Goal: Transaction & Acquisition: Purchase product/service

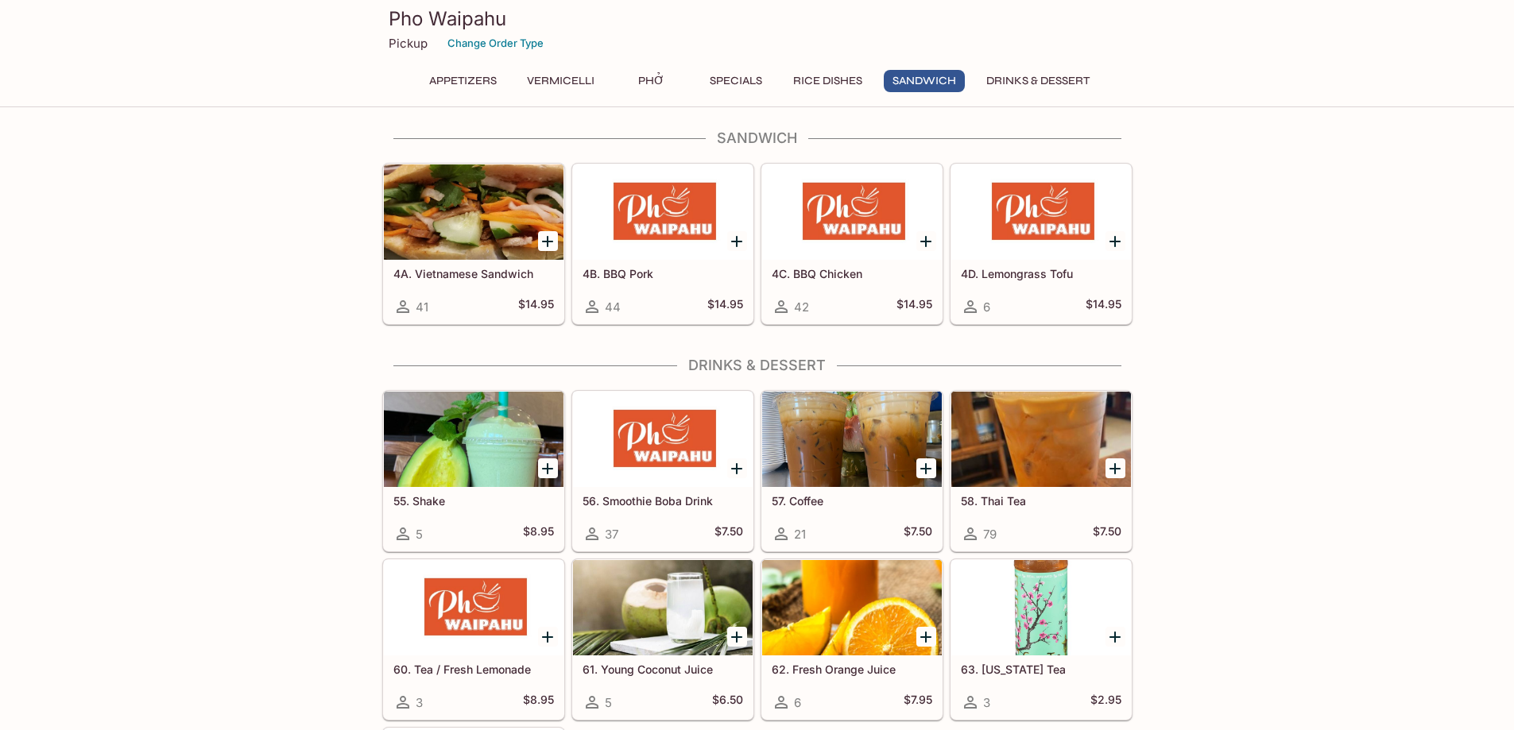
scroll to position [2860, 0]
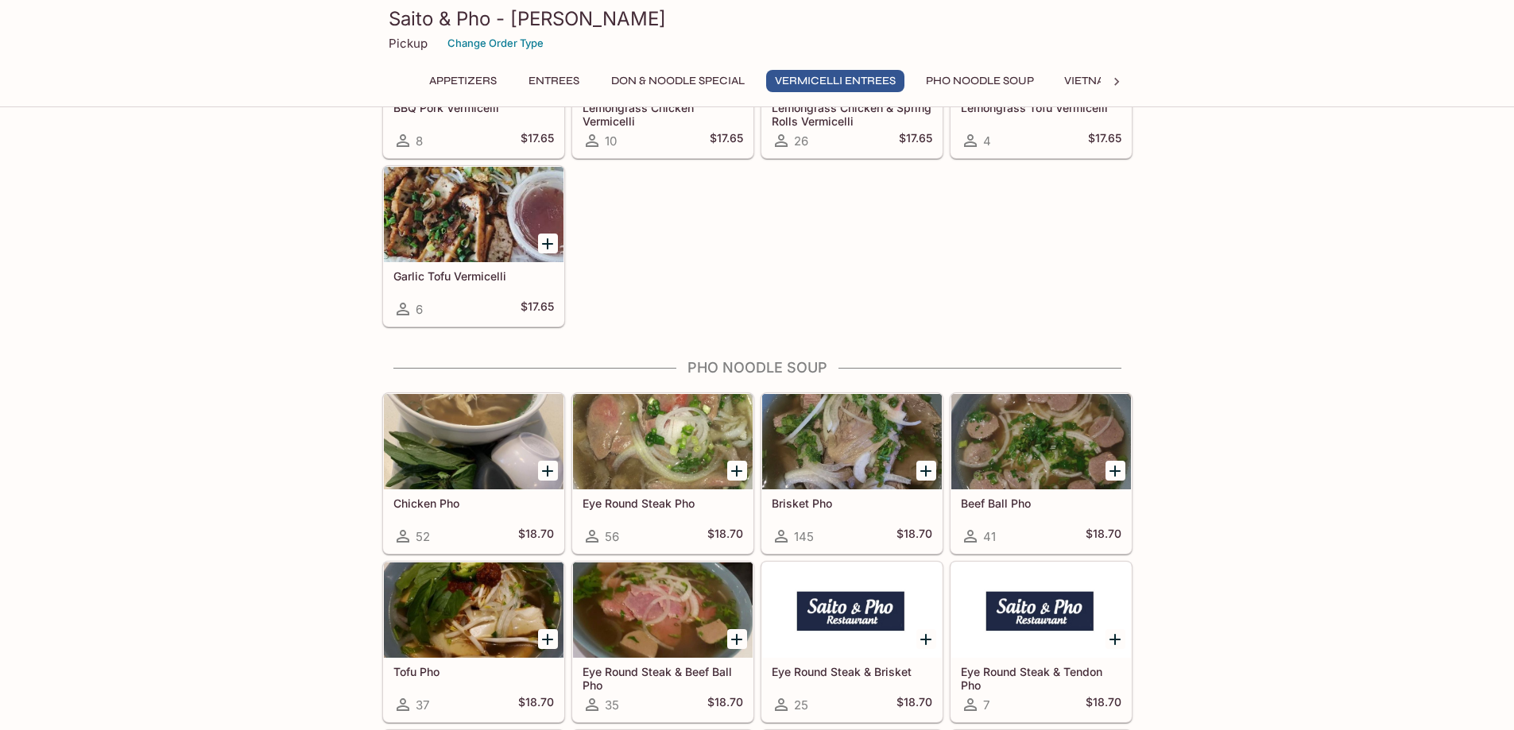
scroll to position [3099, 0]
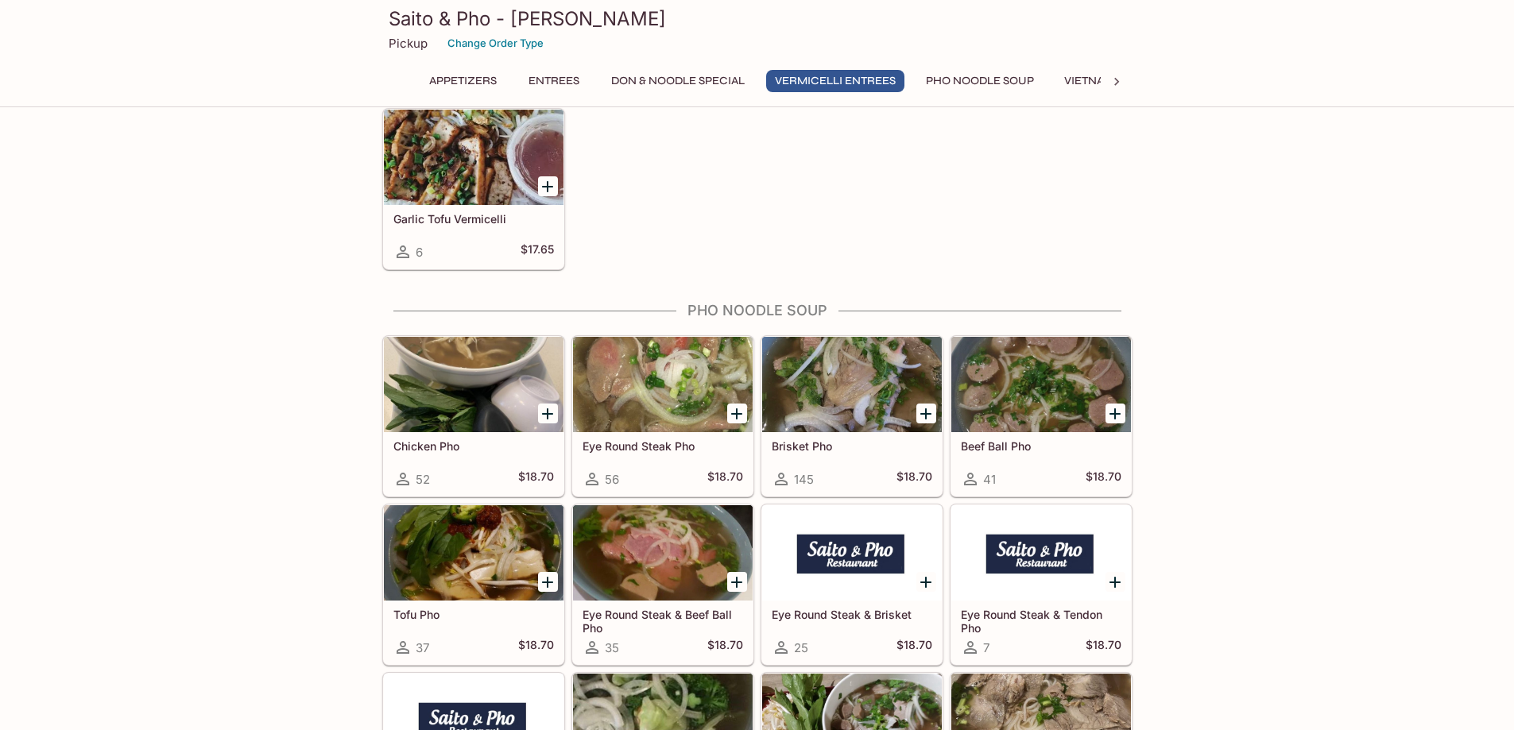
click at [437, 394] on div at bounding box center [474, 384] width 180 height 95
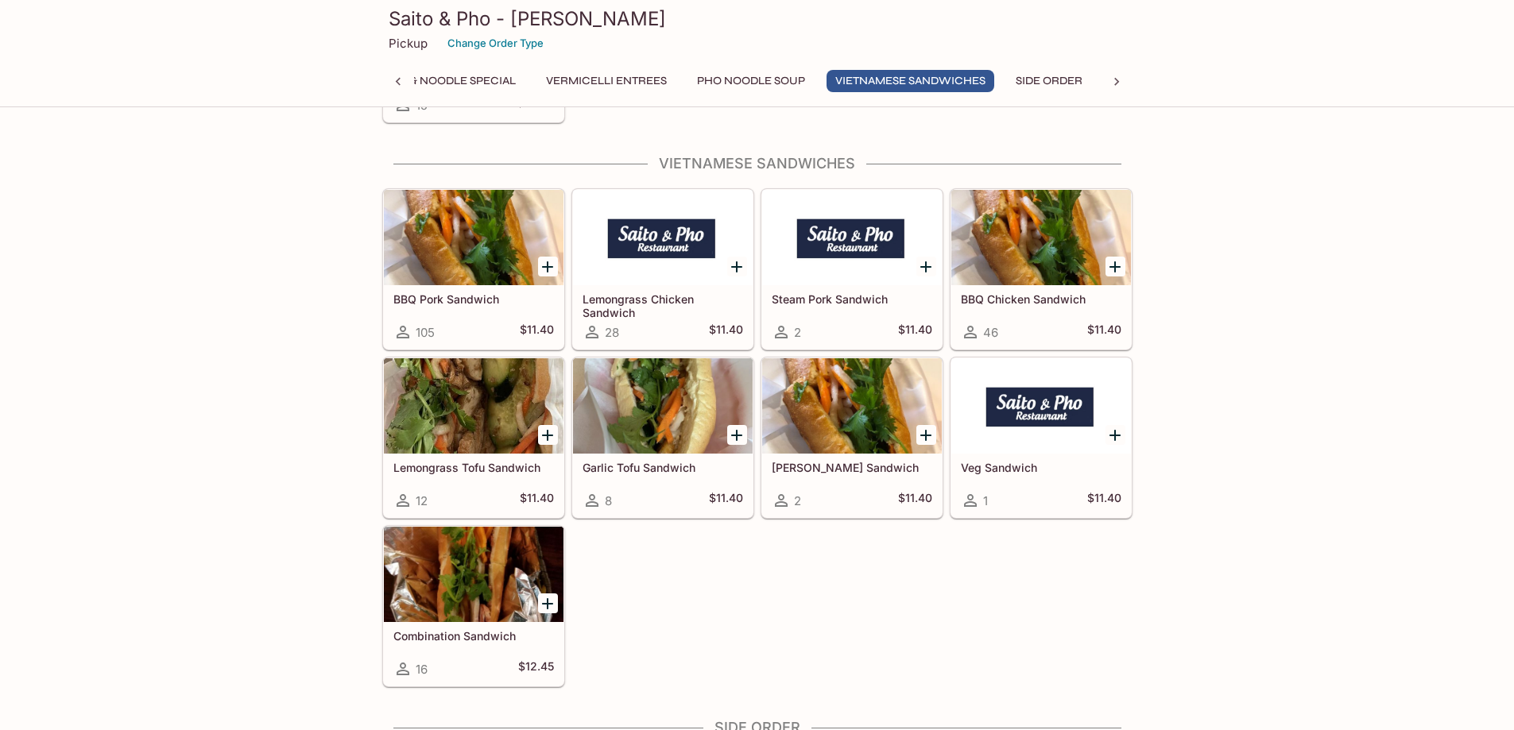
scroll to position [4338, 0]
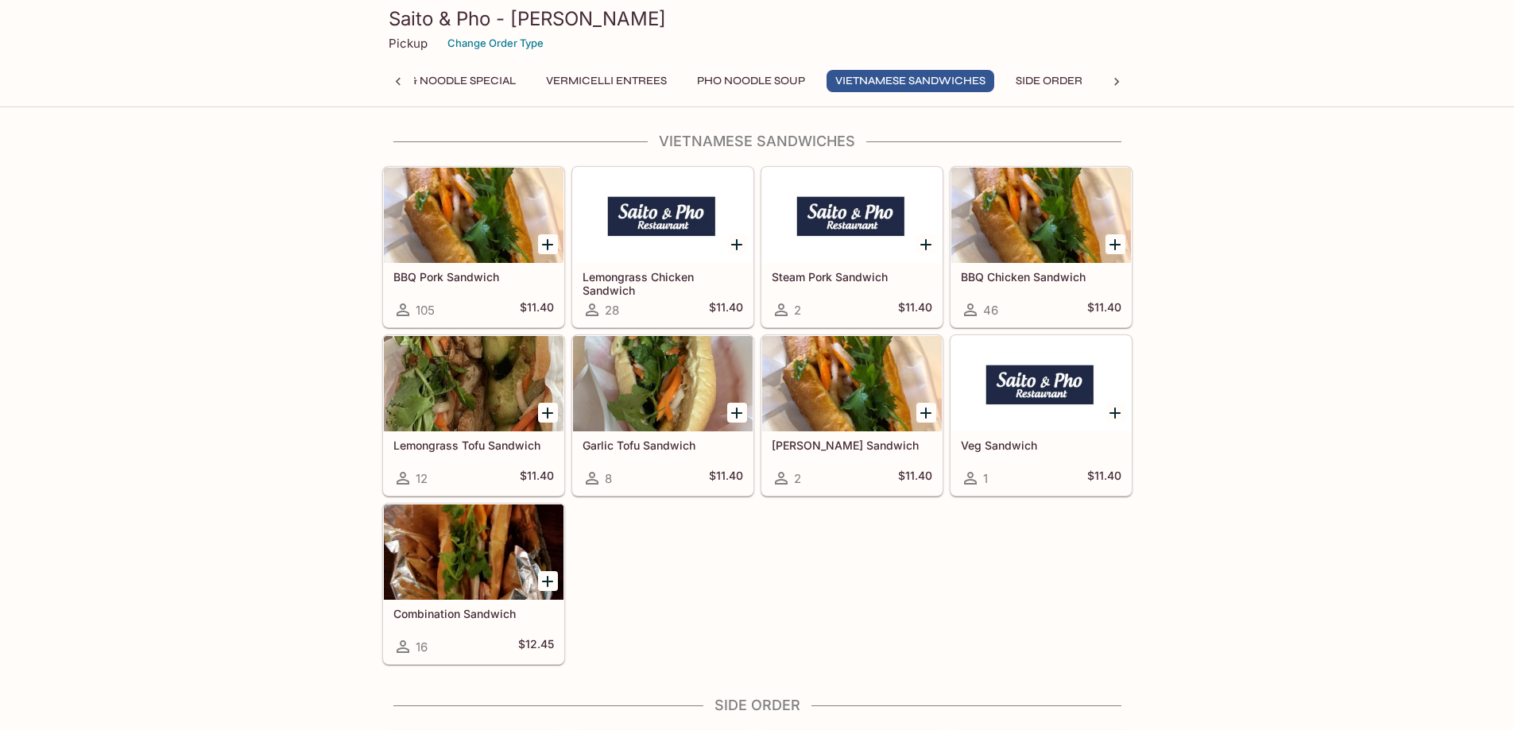
click at [1075, 220] on div at bounding box center [1041, 215] width 180 height 95
